Goal: Find specific page/section: Find specific page/section

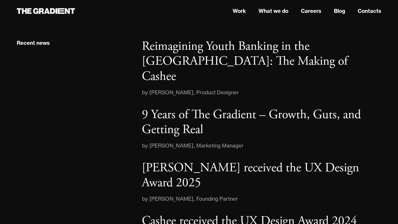
scroll to position [830, 0]
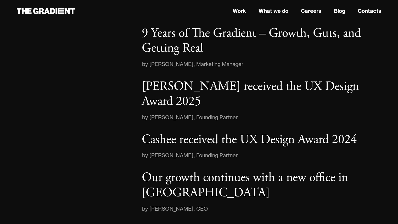
click at [285, 11] on link "What we do" at bounding box center [274, 11] width 30 height 8
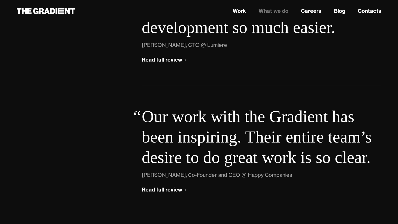
scroll to position [1887, 0]
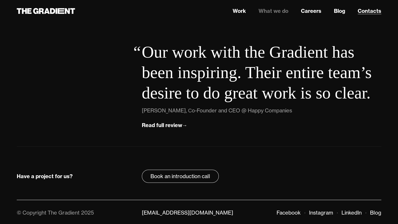
click at [371, 12] on link "Contacts" at bounding box center [370, 11] width 24 height 8
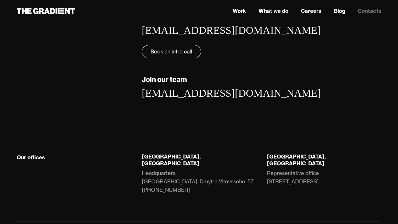
scroll to position [77, 0]
